Goal: Use online tool/utility: Utilize a website feature to perform a specific function

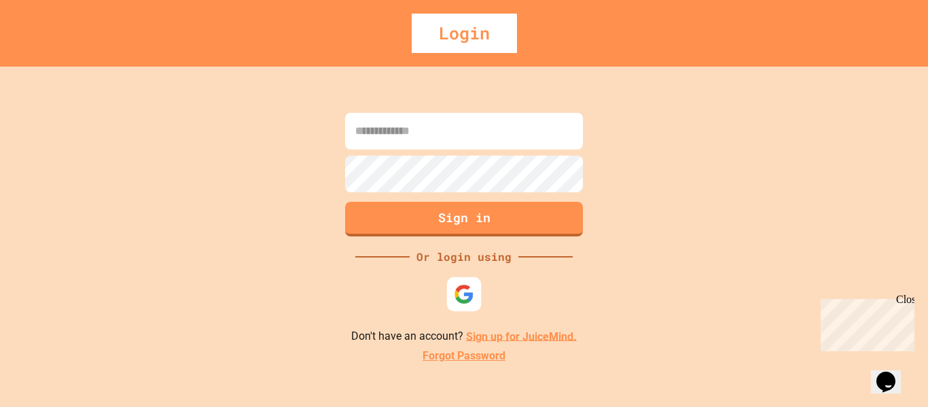
click at [463, 284] on img at bounding box center [464, 294] width 20 height 20
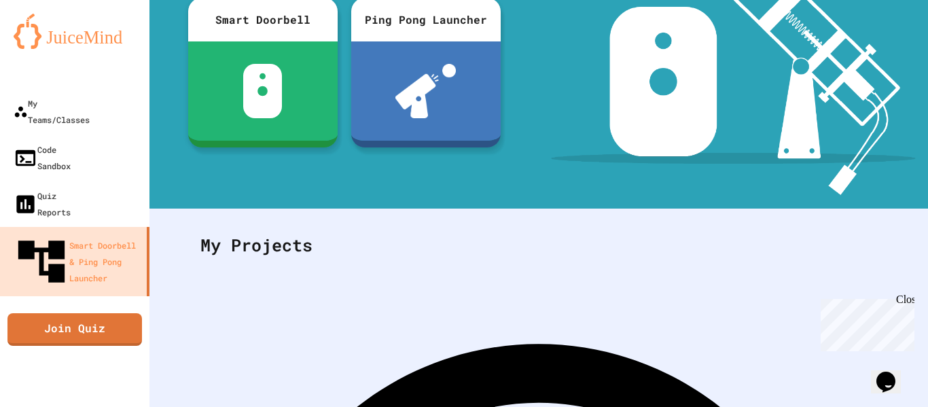
scroll to position [264, 0]
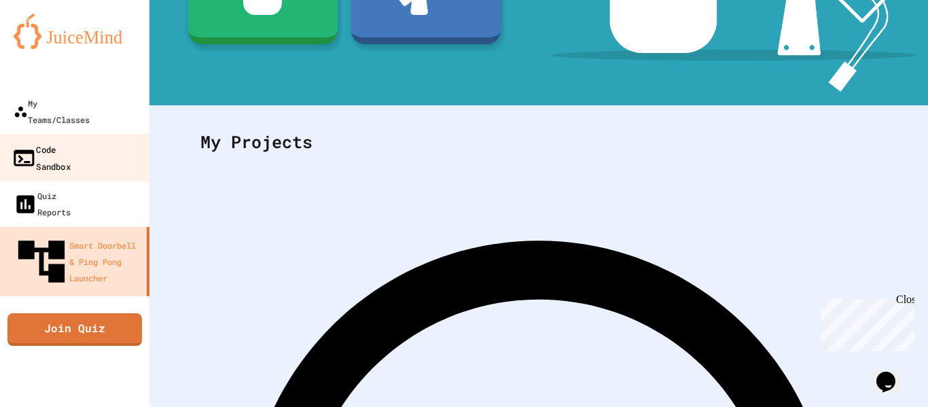
click at [71, 141] on div "Code Sandbox" at bounding box center [41, 157] width 59 height 33
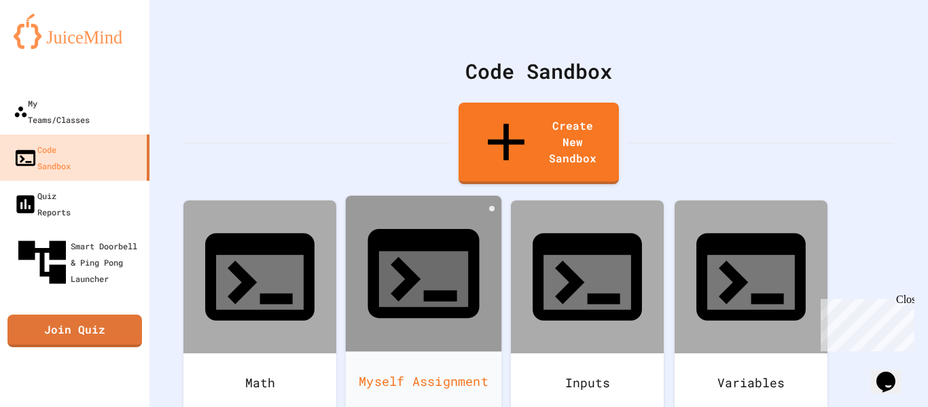
scroll to position [33, 0]
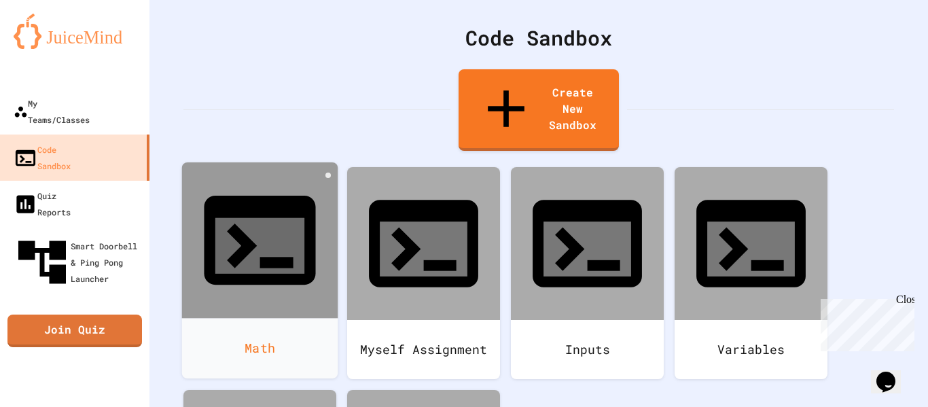
click at [291, 318] on div "Math" at bounding box center [260, 348] width 156 height 60
